Goal: Transaction & Acquisition: Purchase product/service

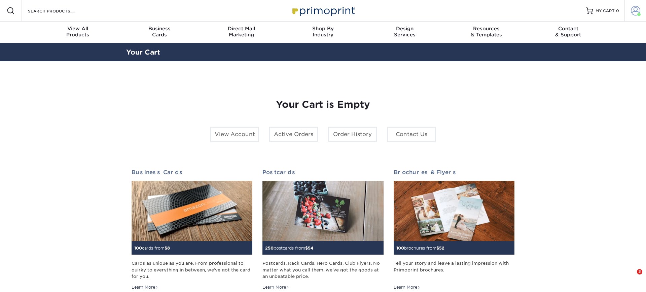
click at [633, 10] on span at bounding box center [635, 10] width 9 height 9
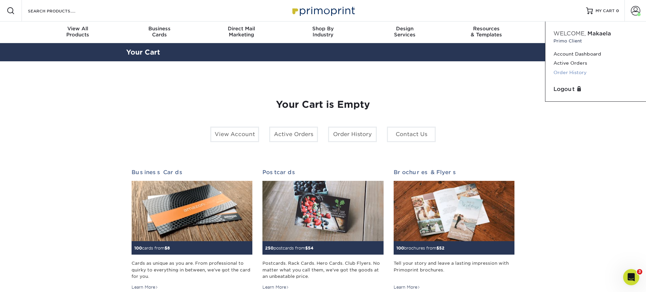
click at [571, 73] on link "Order History" at bounding box center [595, 72] width 84 height 9
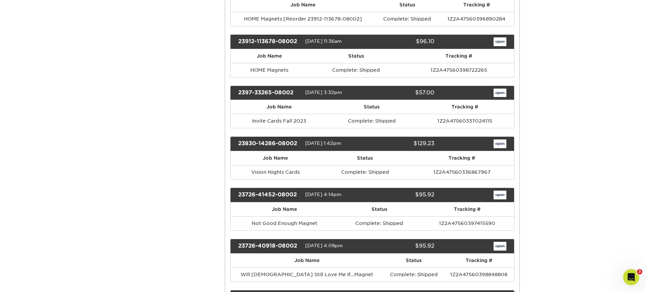
scroll to position [2338, 0]
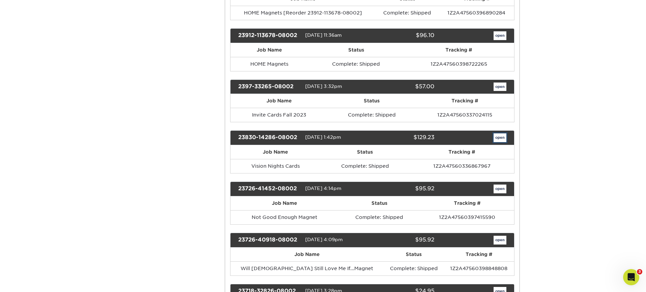
click at [503, 142] on link "open" at bounding box center [499, 137] width 13 height 9
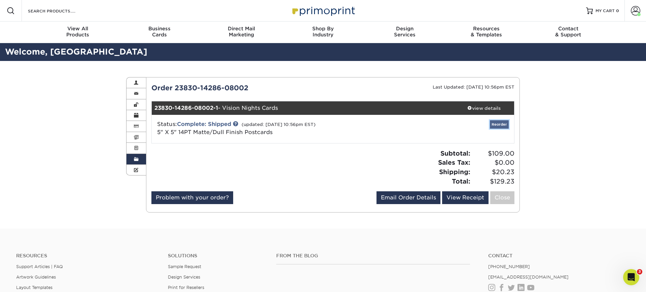
click at [505, 121] on link "Reorder" at bounding box center [499, 124] width 19 height 8
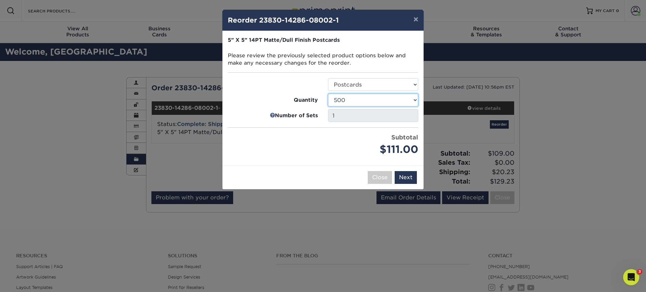
click at [415, 99] on select "100 250 500 1000 2500 5000 7500 10000 15000 20000 25000" at bounding box center [373, 100] width 90 height 13
select select "6237a36b-b046-4ef6-8fed-6cb9c22a5ece"
click at [328, 94] on select "100 250 500 1000 2500 5000 7500 10000 15000 20000 25000" at bounding box center [373, 100] width 90 height 13
click at [409, 179] on button "Next" at bounding box center [406, 177] width 22 height 13
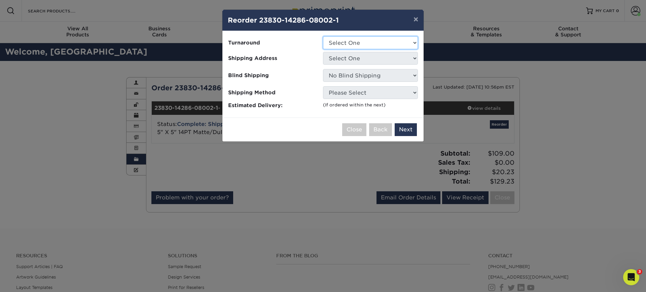
click at [358, 41] on select "Select One 2-4 Business Days 2 Day Next Business Day" at bounding box center [370, 42] width 95 height 13
select select "6bb1922d-6d03-4459-8d75-5afb2d63a9fe"
click at [323, 36] on select "Select One 2-4 Business Days 2 Day Next Business Day" at bounding box center [370, 42] width 95 height 13
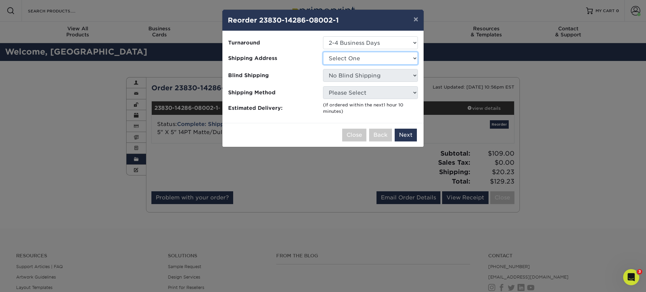
click at [349, 59] on select "Select One Herzog Matt Moore New Hub Shephard The Hub Vinyua" at bounding box center [370, 58] width 95 height 13
select select "200932"
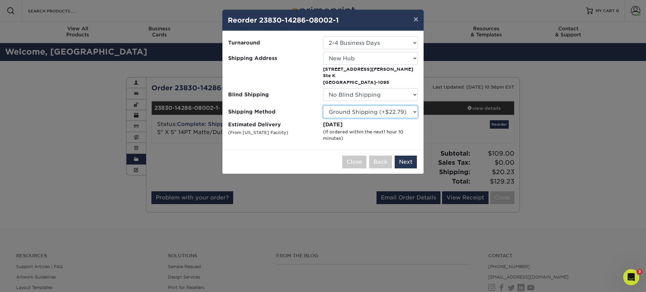
click at [409, 111] on select "Please Select Ground Shipping (+$22.79) 3 Day Shipping Service (+$25.35) 2 Day …" at bounding box center [370, 111] width 95 height 13
click at [323, 105] on select "Please Select Ground Shipping (+$22.79) 3 Day Shipping Service (+$25.35) 2 Day …" at bounding box center [370, 111] width 95 height 13
click at [407, 162] on button "Next" at bounding box center [406, 161] width 22 height 13
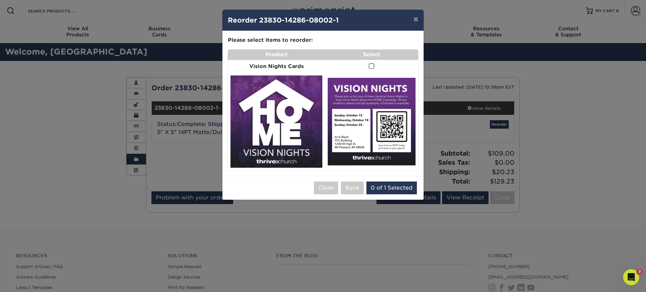
click at [370, 67] on span at bounding box center [372, 66] width 6 height 6
click at [0, 0] on input "checkbox" at bounding box center [0, 0] width 0 height 0
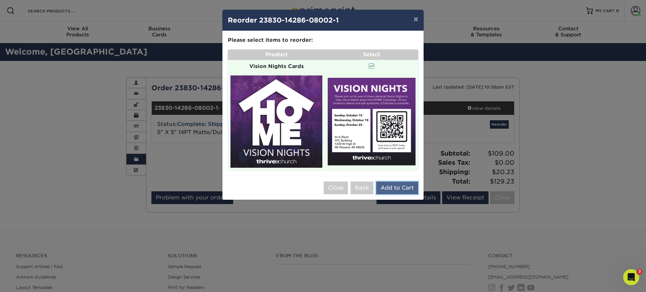
click at [405, 187] on button "Add to Cart" at bounding box center [397, 187] width 42 height 13
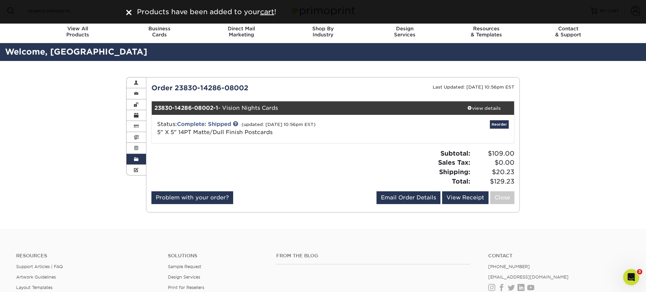
click at [561, 174] on div "Order History Account Overview Contact Information Change Password Address Book…" at bounding box center [323, 145] width 646 height 168
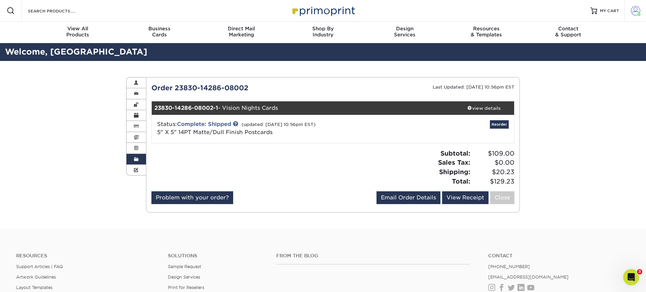
click at [635, 13] on span at bounding box center [635, 10] width 9 height 9
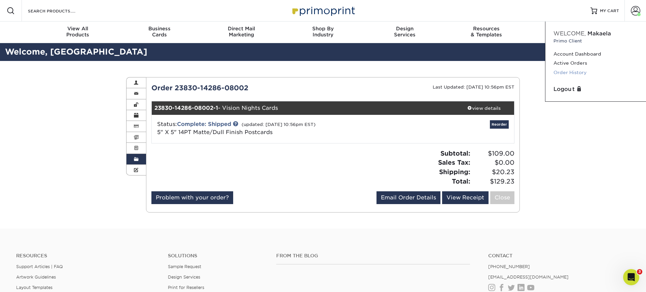
click at [575, 73] on link "Order History" at bounding box center [595, 72] width 84 height 9
click at [606, 8] on span "MY CART" at bounding box center [609, 11] width 19 height 6
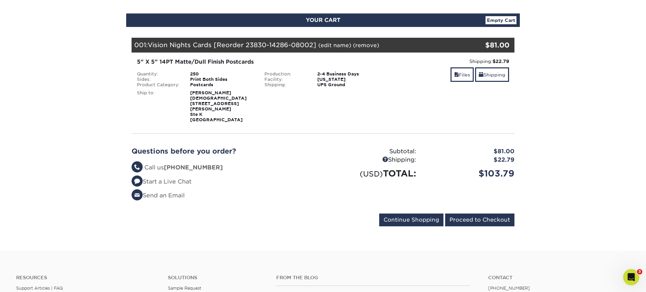
scroll to position [55, 0]
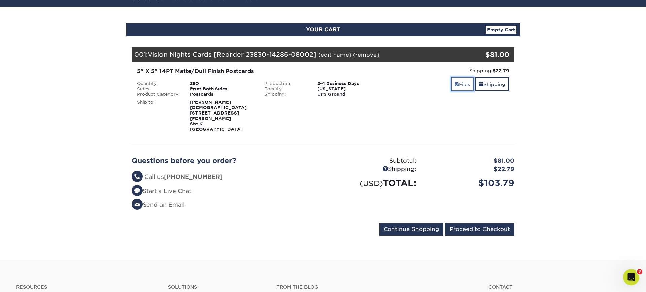
click at [460, 87] on link "Files" at bounding box center [461, 84] width 23 height 14
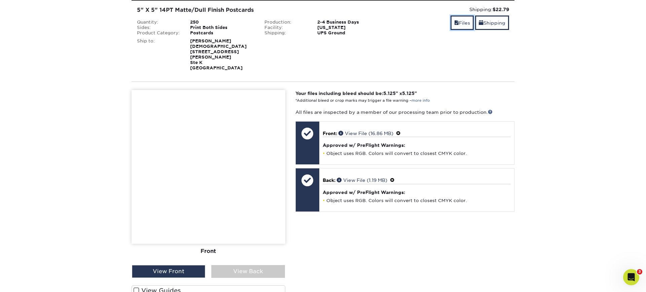
scroll to position [125, 0]
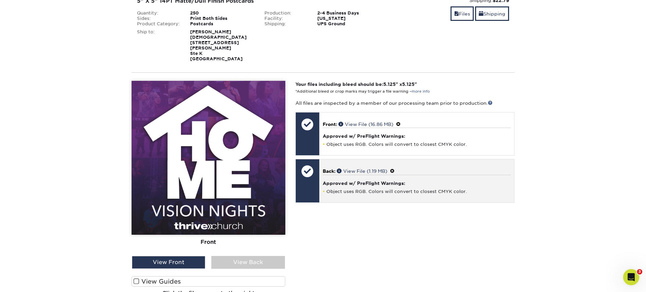
click at [334, 181] on div "Approved w/ PreFlight Warnings: Object uses RGB. Colors will convert to closest…" at bounding box center [417, 185] width 188 height 20
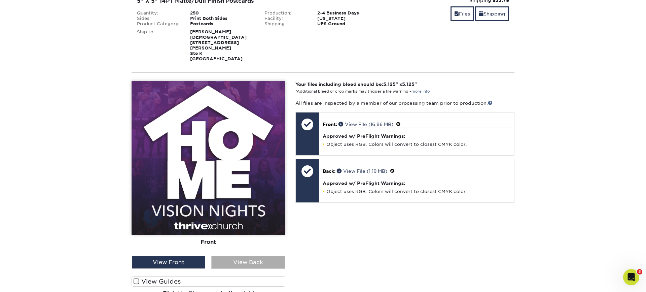
click at [252, 258] on div "View Back" at bounding box center [247, 262] width 73 height 13
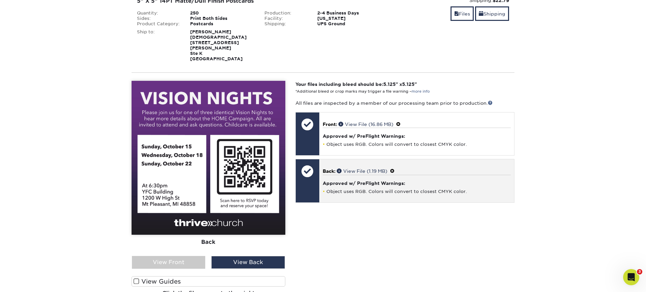
click at [311, 165] on div at bounding box center [308, 171] width 24 height 24
click at [395, 168] on span at bounding box center [392, 170] width 5 height 5
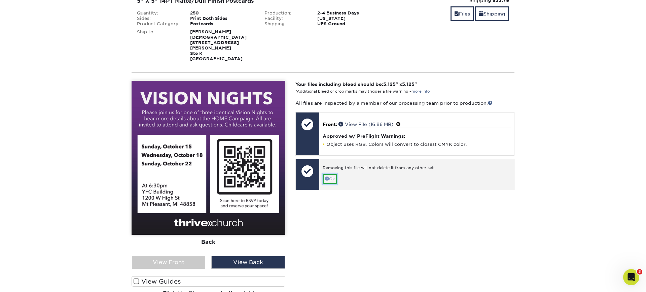
click at [331, 174] on link "Ok" at bounding box center [330, 179] width 14 height 10
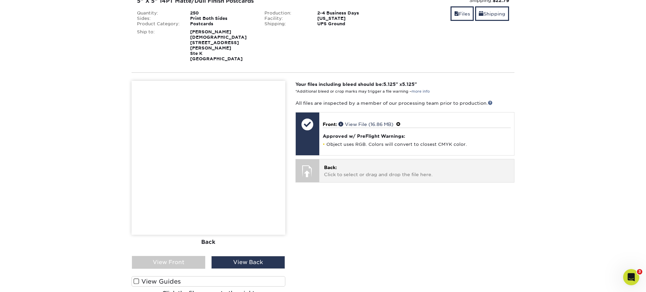
click at [344, 164] on p "Back: Click to select or drag and drop the file here." at bounding box center [416, 171] width 185 height 14
click at [328, 168] on p "Back: Click to select or drag and drop the file here." at bounding box center [416, 171] width 185 height 14
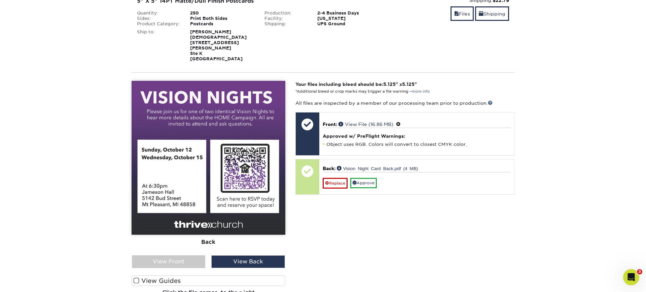
click at [139, 277] on span at bounding box center [137, 280] width 6 height 6
click at [0, 0] on input "View Guides" at bounding box center [0, 0] width 0 height 0
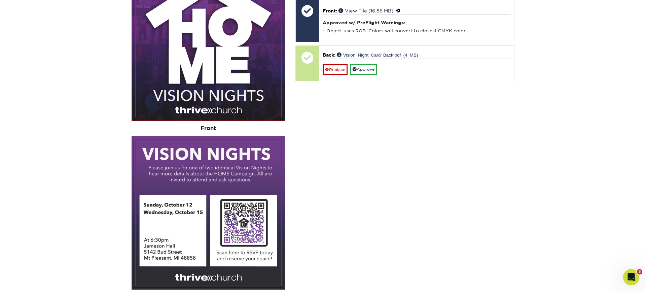
scroll to position [213, 0]
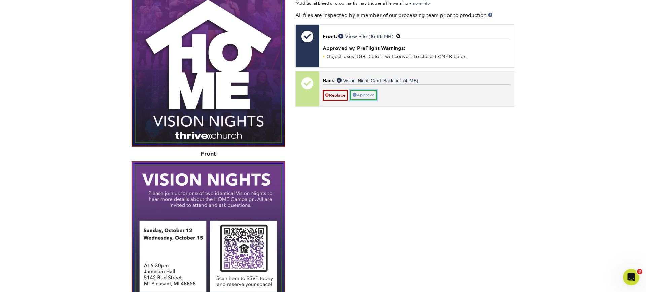
click at [361, 90] on link "Approve" at bounding box center [363, 95] width 27 height 10
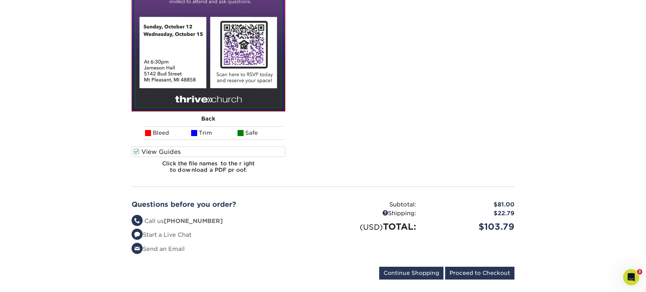
scroll to position [422, 0]
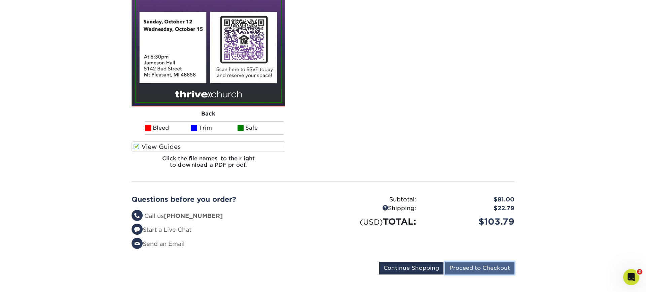
click at [480, 265] on input "Proceed to Checkout" at bounding box center [479, 267] width 69 height 13
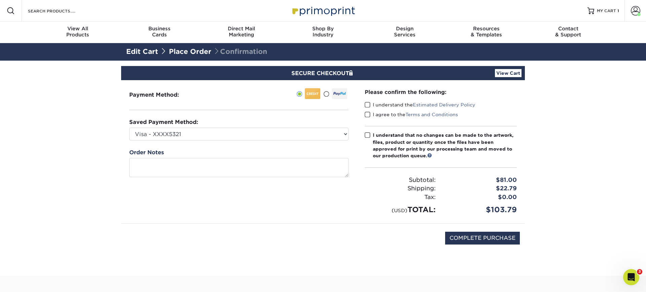
click at [367, 104] on span at bounding box center [368, 105] width 6 height 6
click at [0, 0] on input "I understand the Estimated Delivery Policy" at bounding box center [0, 0] width 0 height 0
click at [367, 113] on span at bounding box center [368, 114] width 6 height 6
click at [0, 0] on input "I agree to the Terms and Conditions" at bounding box center [0, 0] width 0 height 0
click at [366, 137] on span at bounding box center [368, 135] width 6 height 6
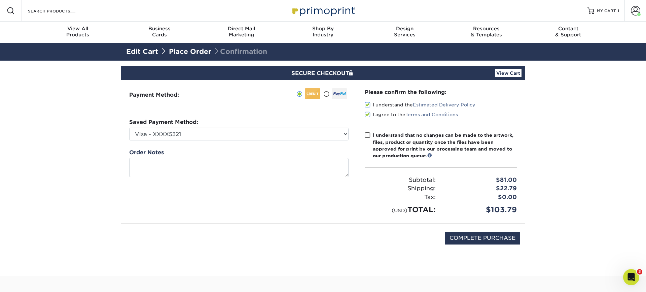
click at [0, 0] on input "I understand that no changes can be made to the artwork, files, product or quan…" at bounding box center [0, 0] width 0 height 0
click at [472, 240] on input "COMPLETE PURCHASE" at bounding box center [482, 237] width 75 height 13
type input "PROCESSING, PLEASE WAIT..."
